Goal: Information Seeking & Learning: Learn about a topic

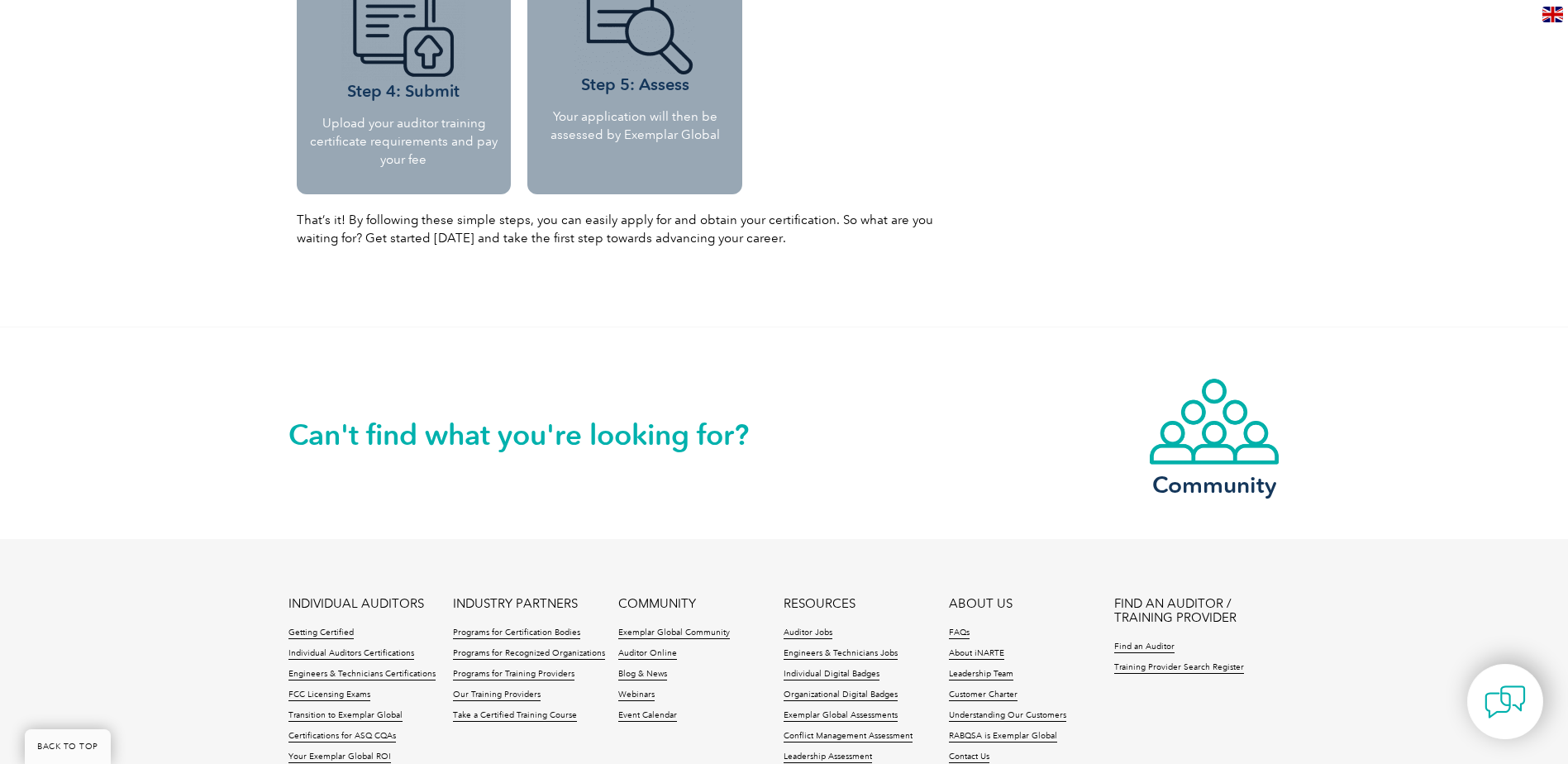
scroll to position [1985, 0]
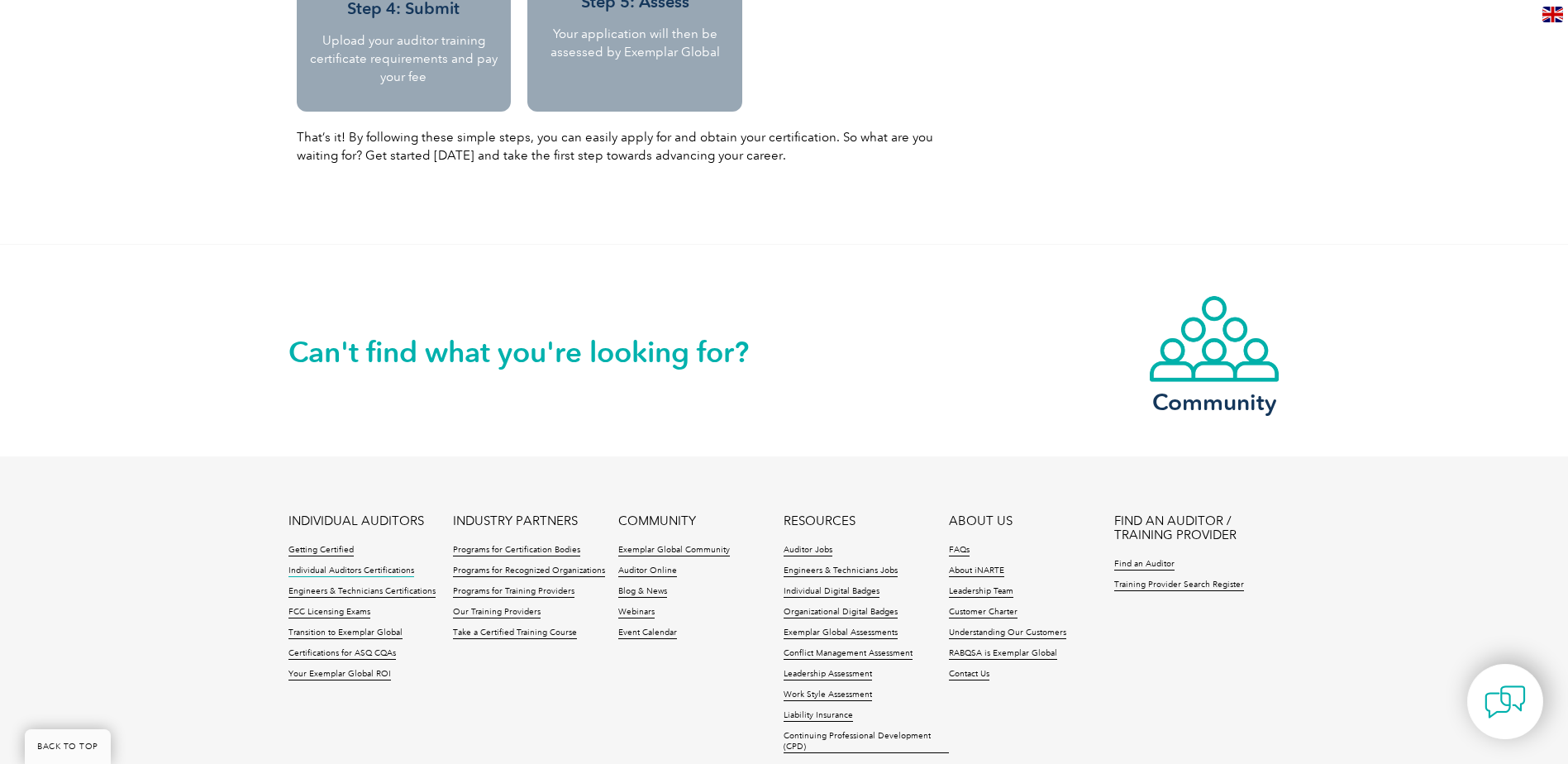
click at [347, 572] on link "Individual Auditors Certifications" at bounding box center [351, 571] width 126 height 12
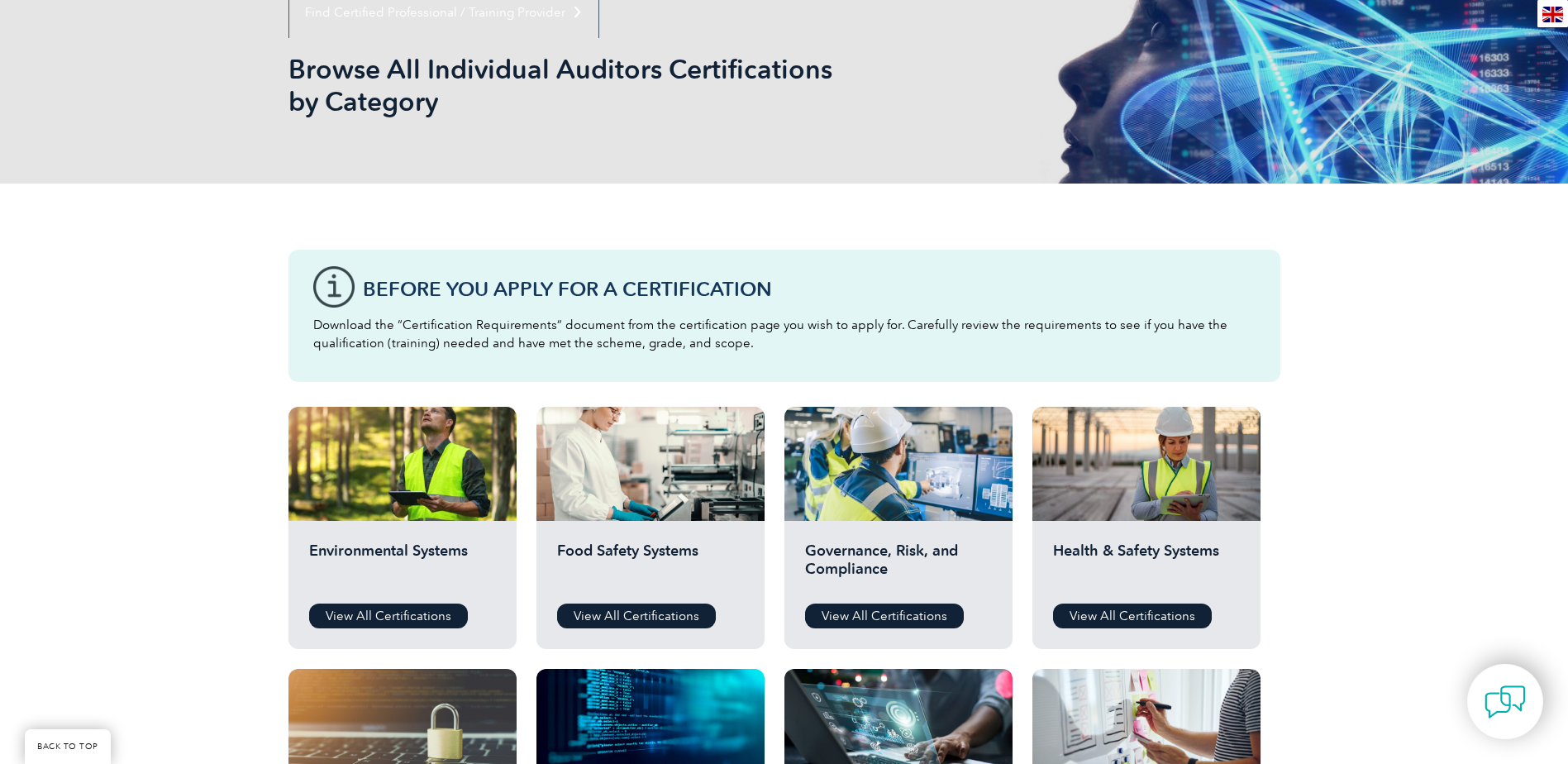
scroll to position [331, 0]
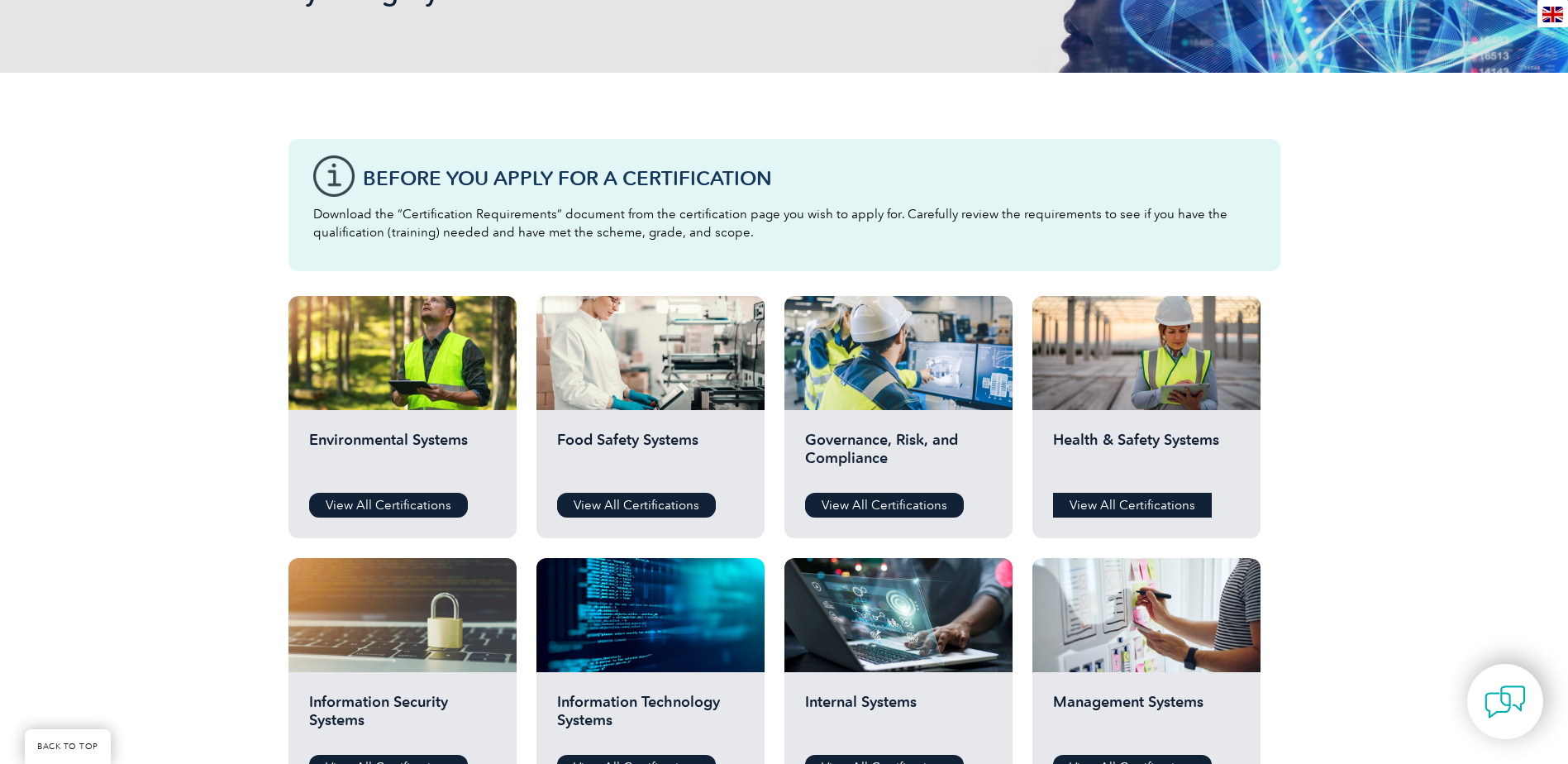
click at [1108, 505] on link "View All Certifications" at bounding box center [1132, 505] width 159 height 25
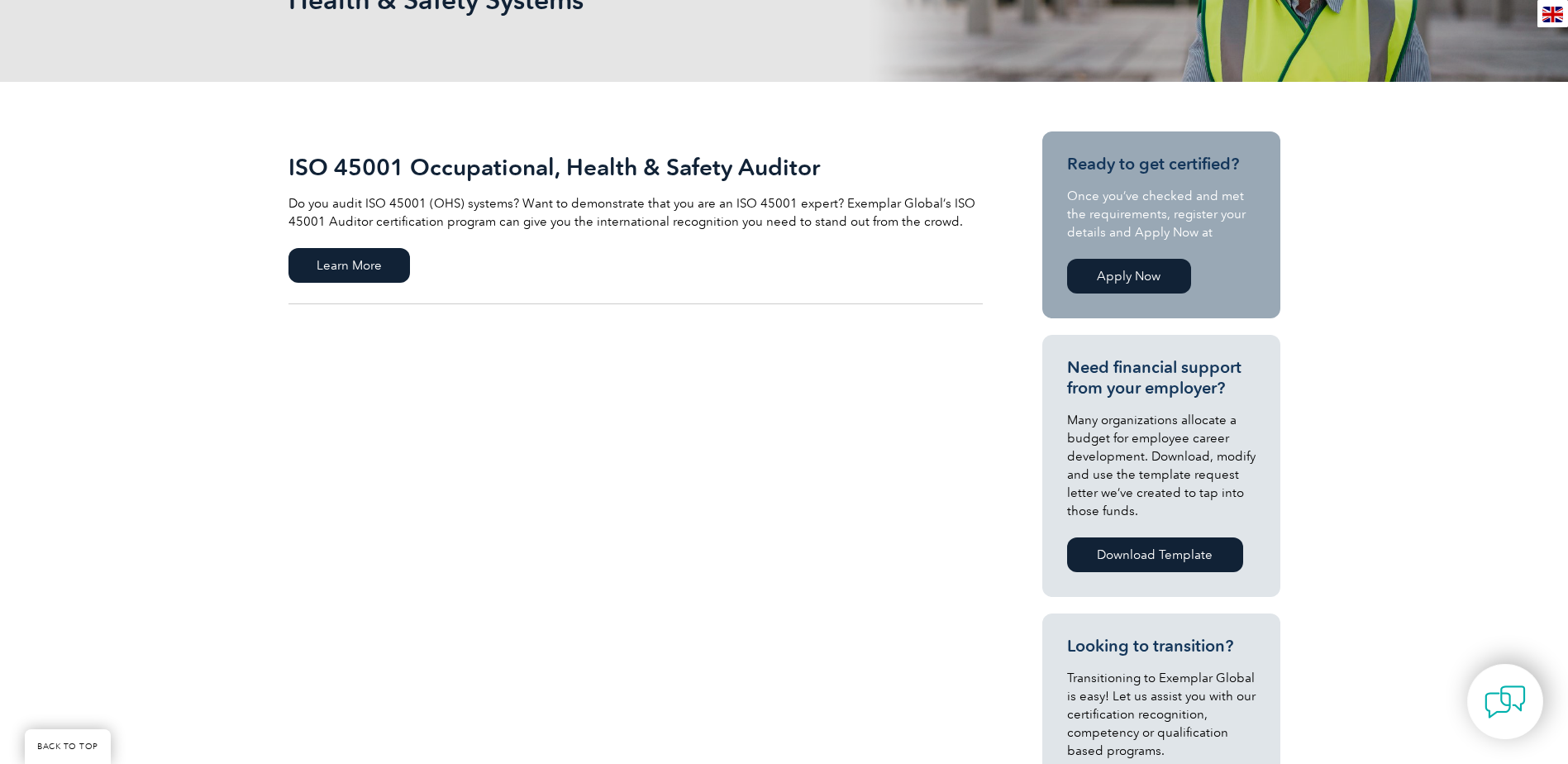
scroll to position [331, 0]
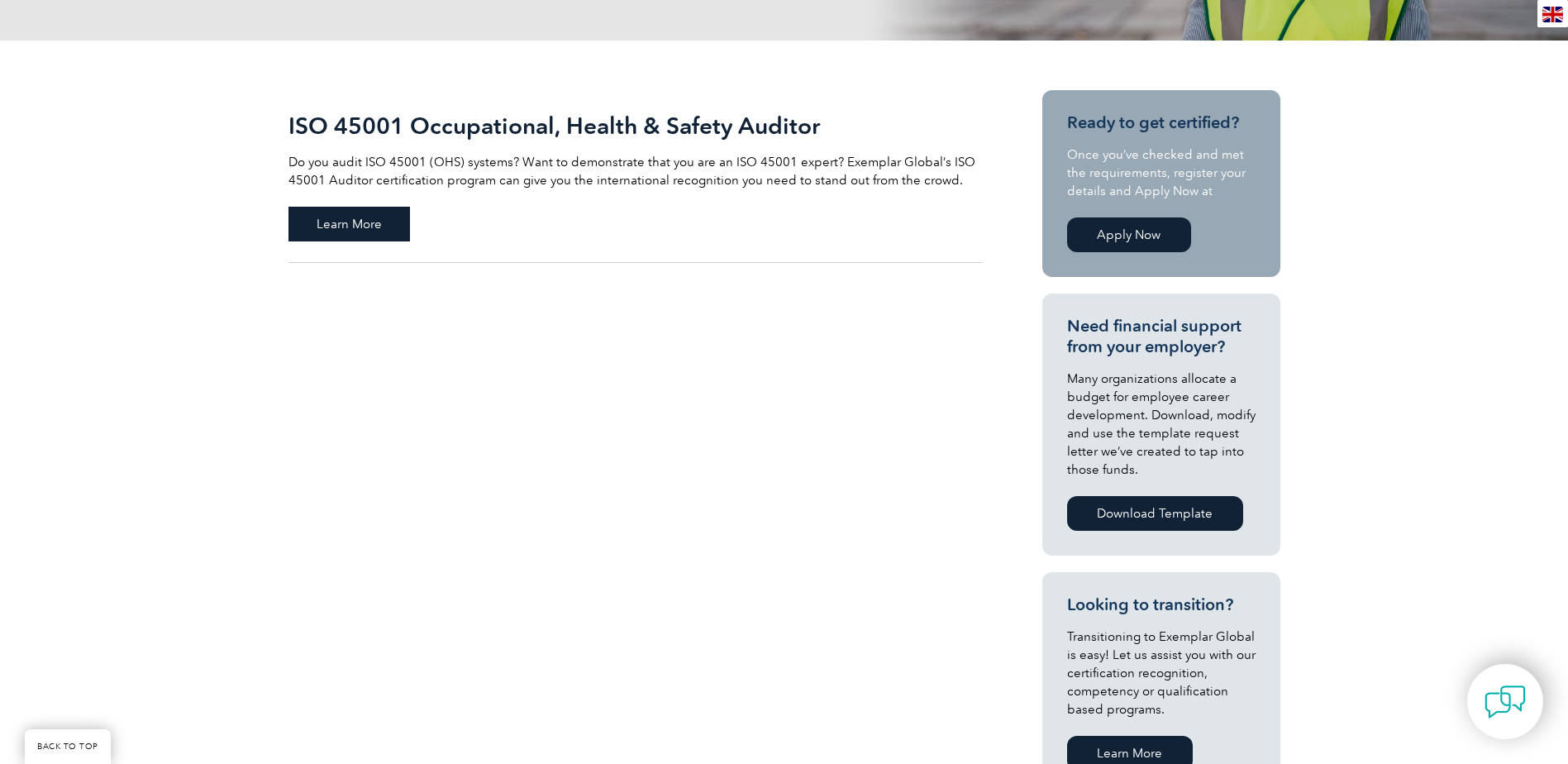
click at [336, 229] on span "Learn More" at bounding box center [349, 224] width 121 height 35
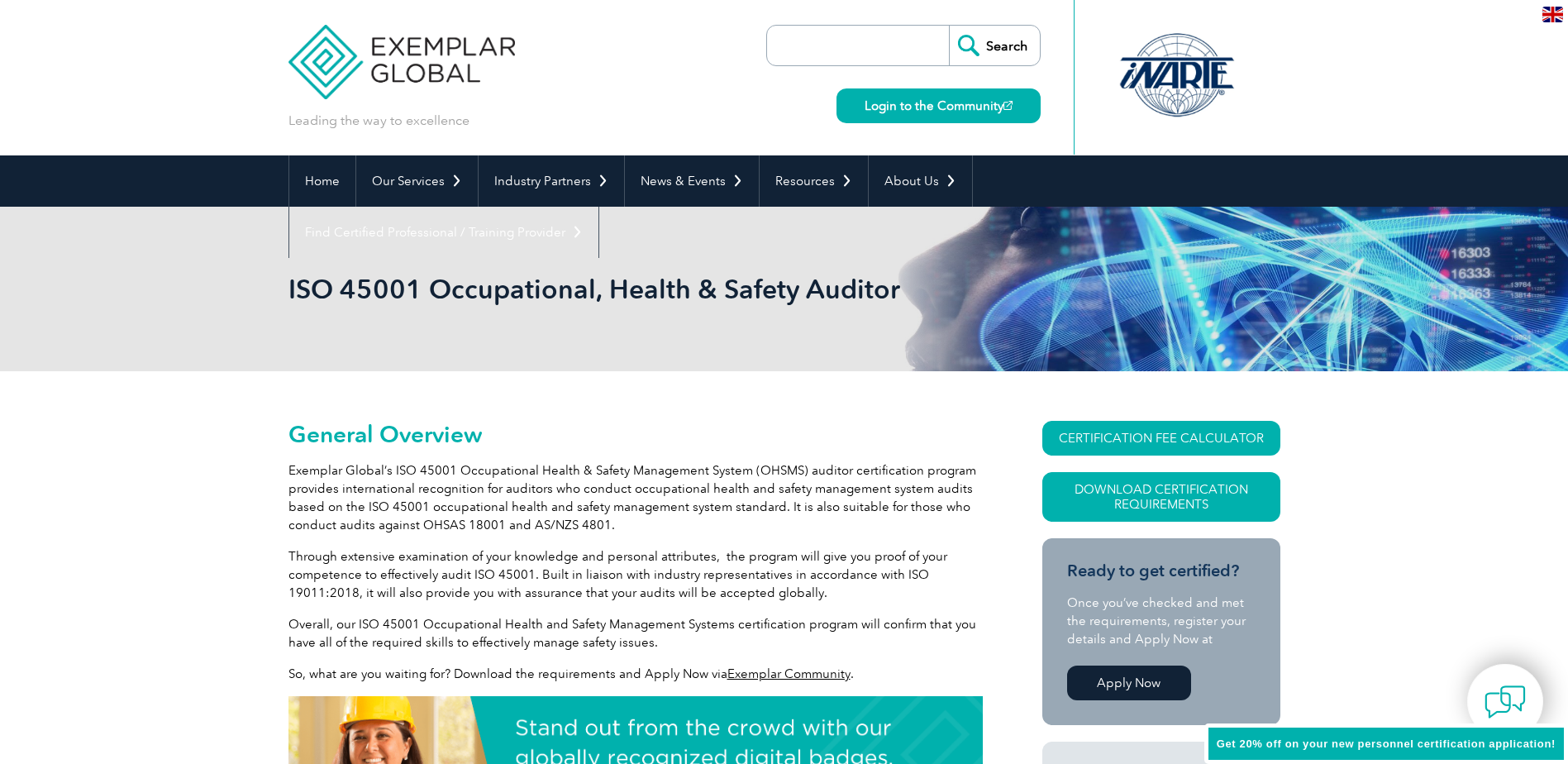
scroll to position [148, 0]
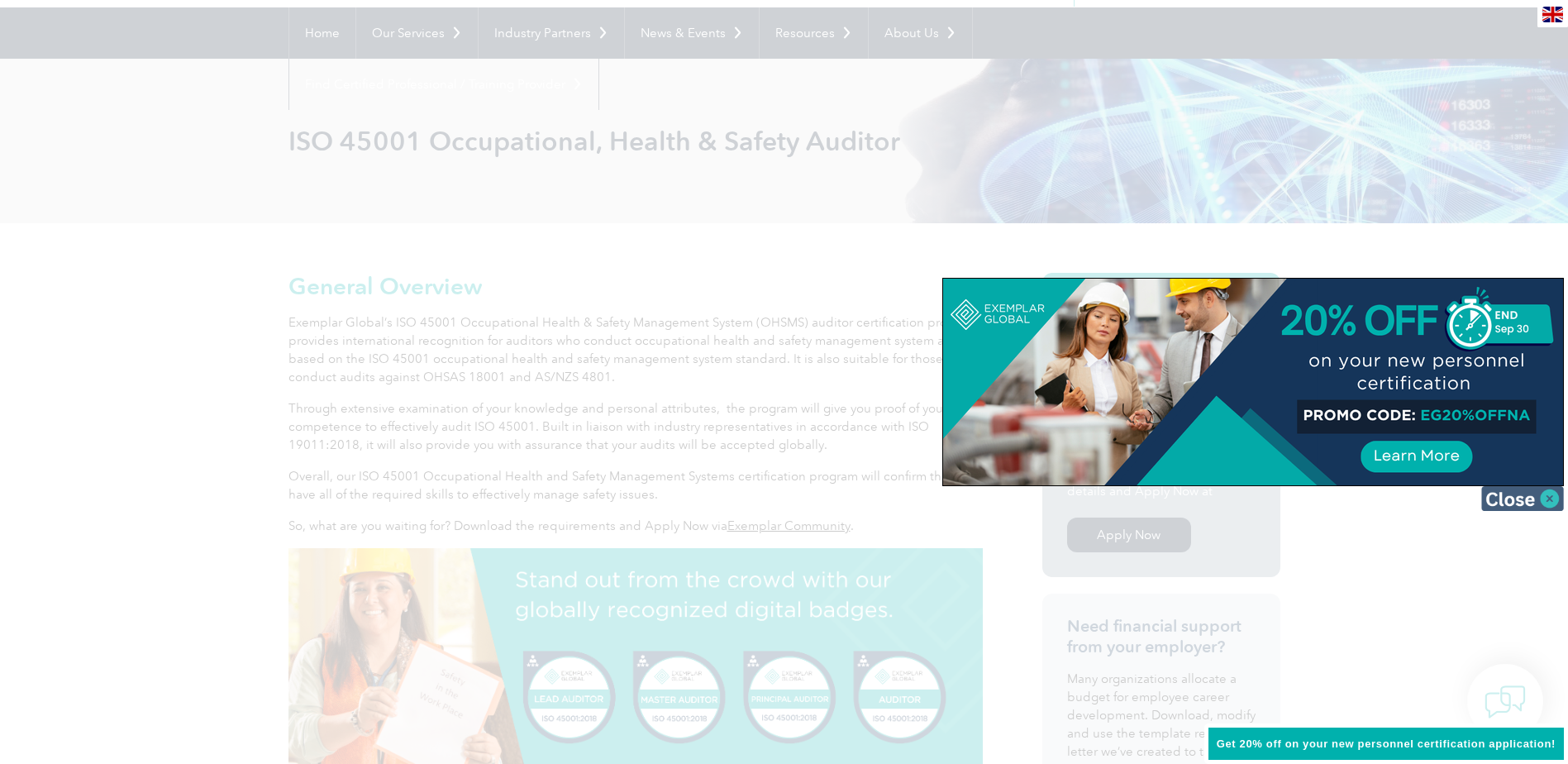
click at [1538, 500] on img at bounding box center [1523, 499] width 83 height 25
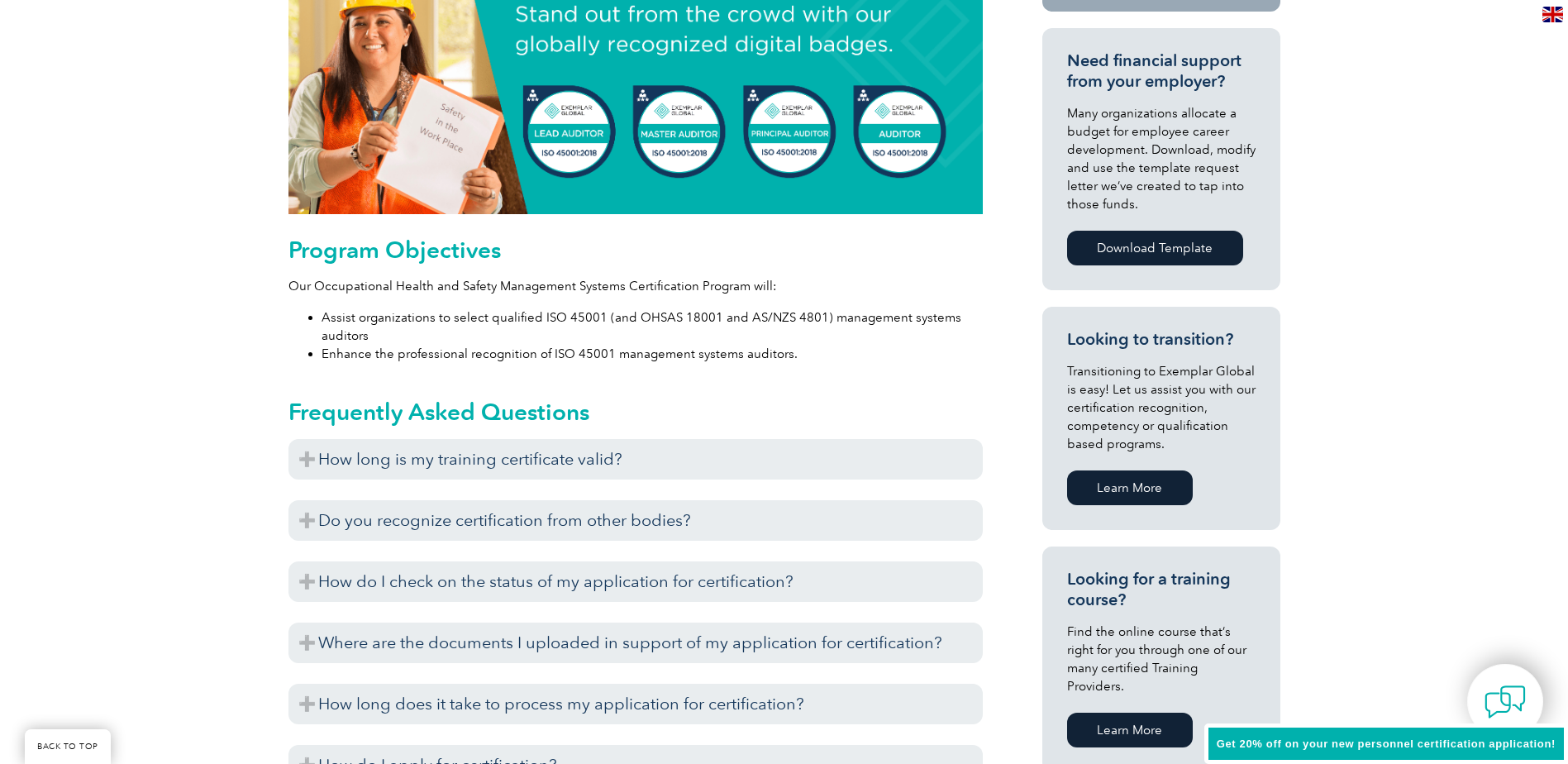
scroll to position [809, 0]
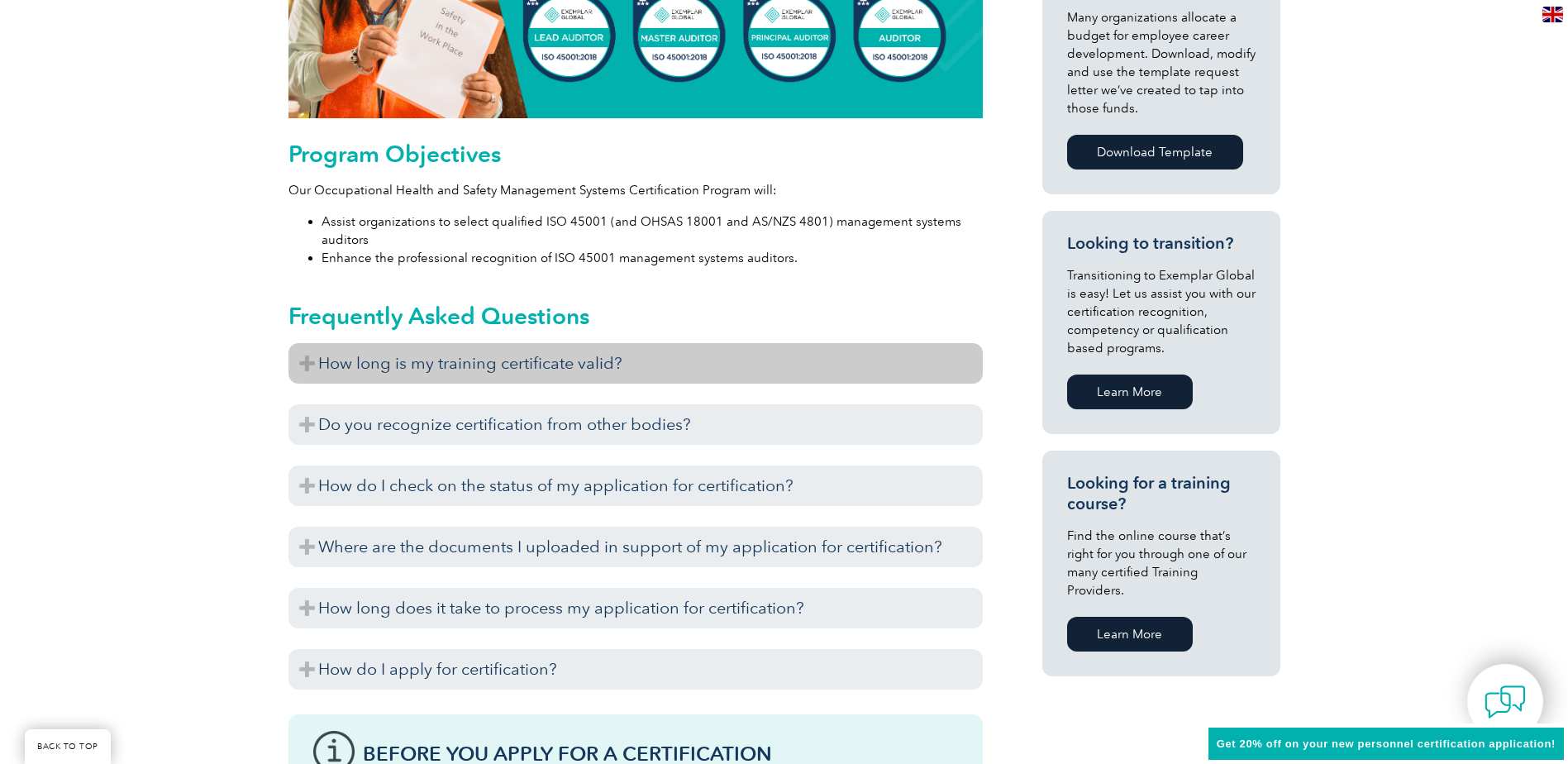
click at [513, 357] on h3 "How long is my training certificate valid?" at bounding box center [635, 363] width 694 height 40
